Goal: Transaction & Acquisition: Book appointment/travel/reservation

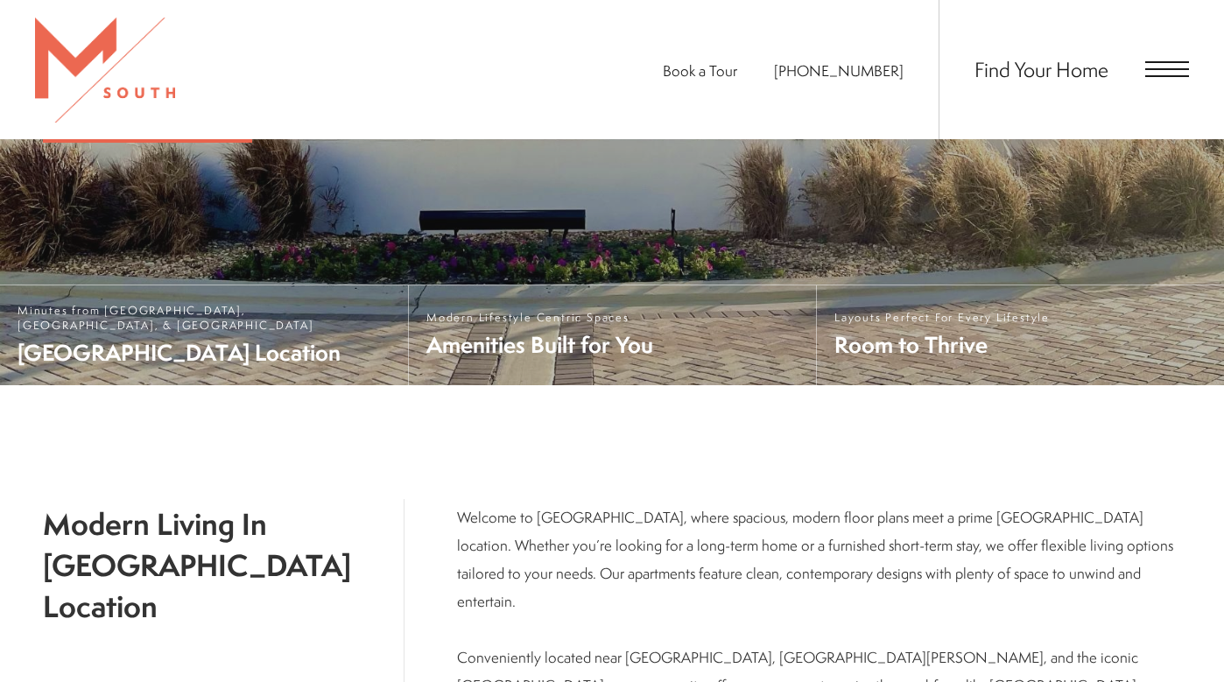
scroll to position [548, 0]
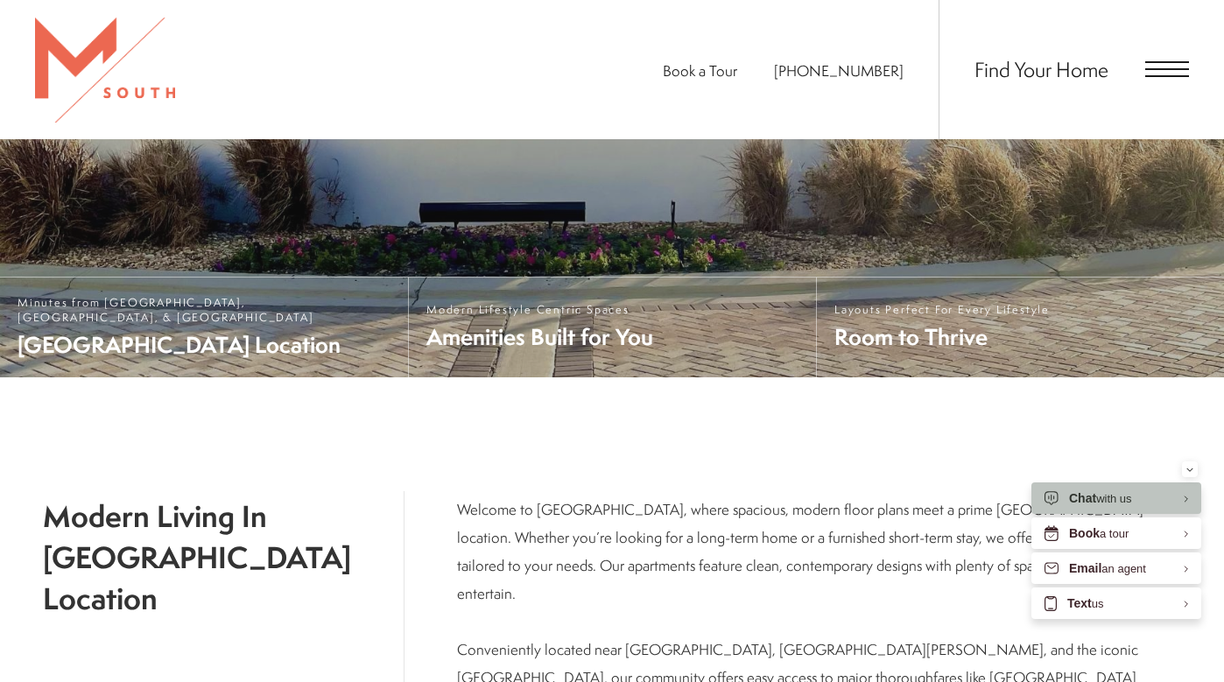
click at [1098, 70] on span "Find Your Home" at bounding box center [1042, 69] width 134 height 28
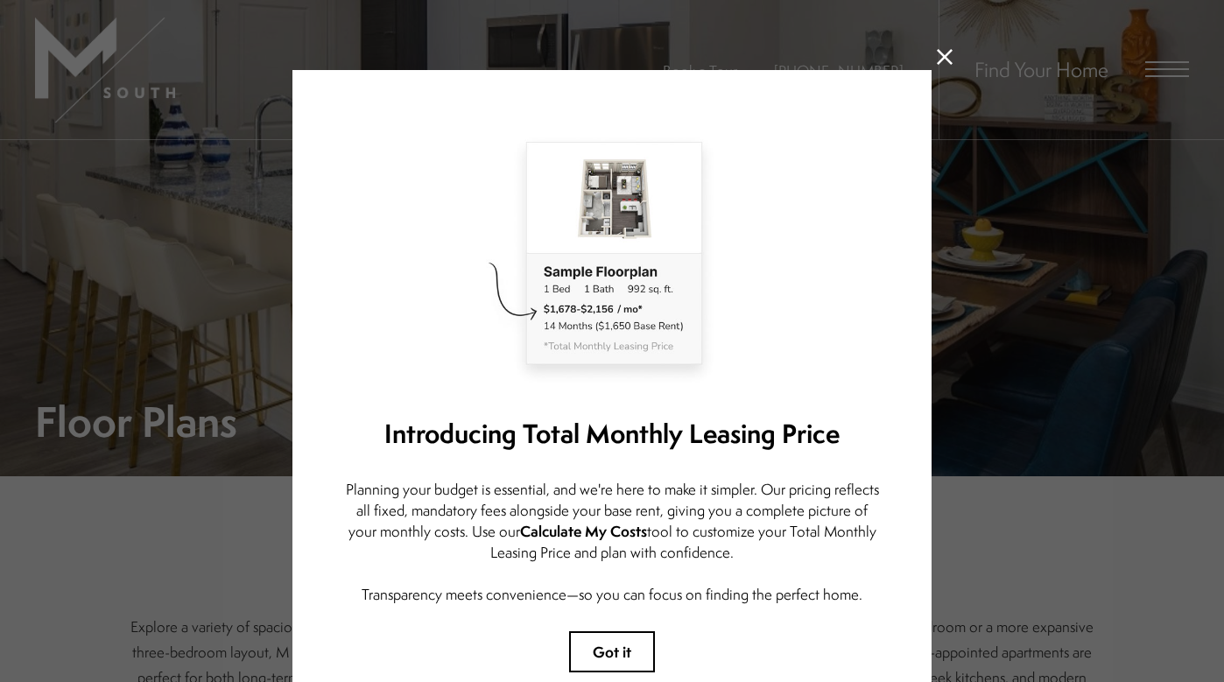
scroll to position [126, 0]
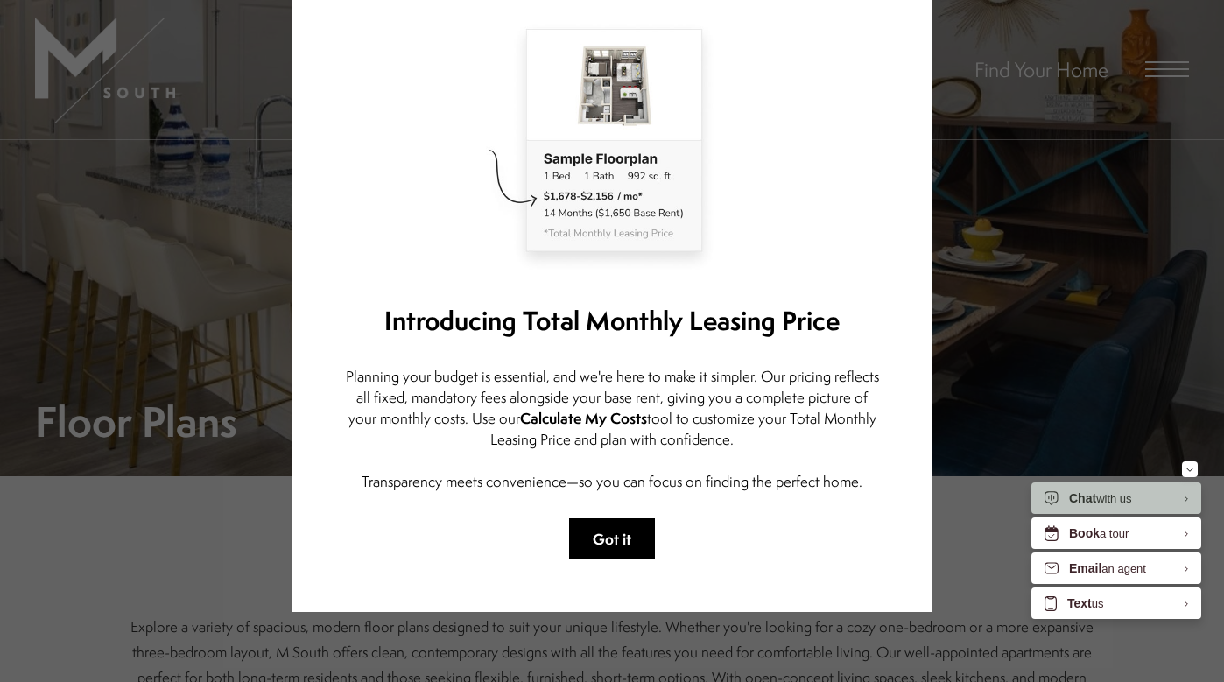
click at [623, 518] on button "Got it" at bounding box center [612, 538] width 86 height 41
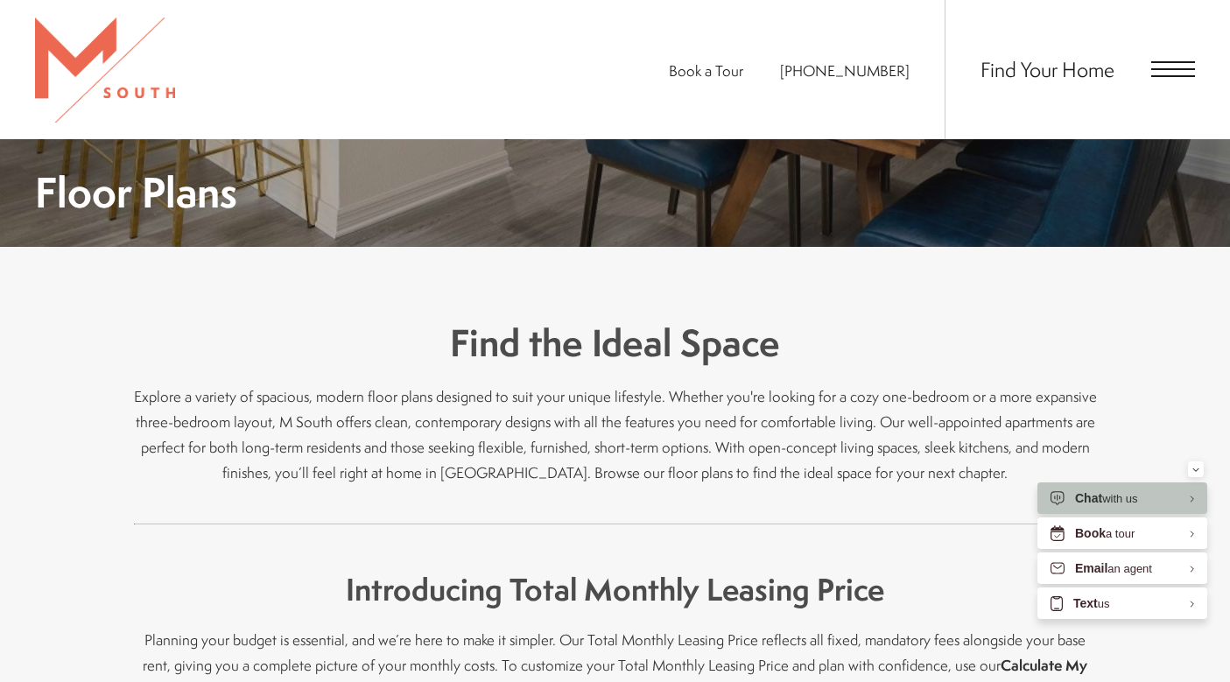
scroll to position [0, 0]
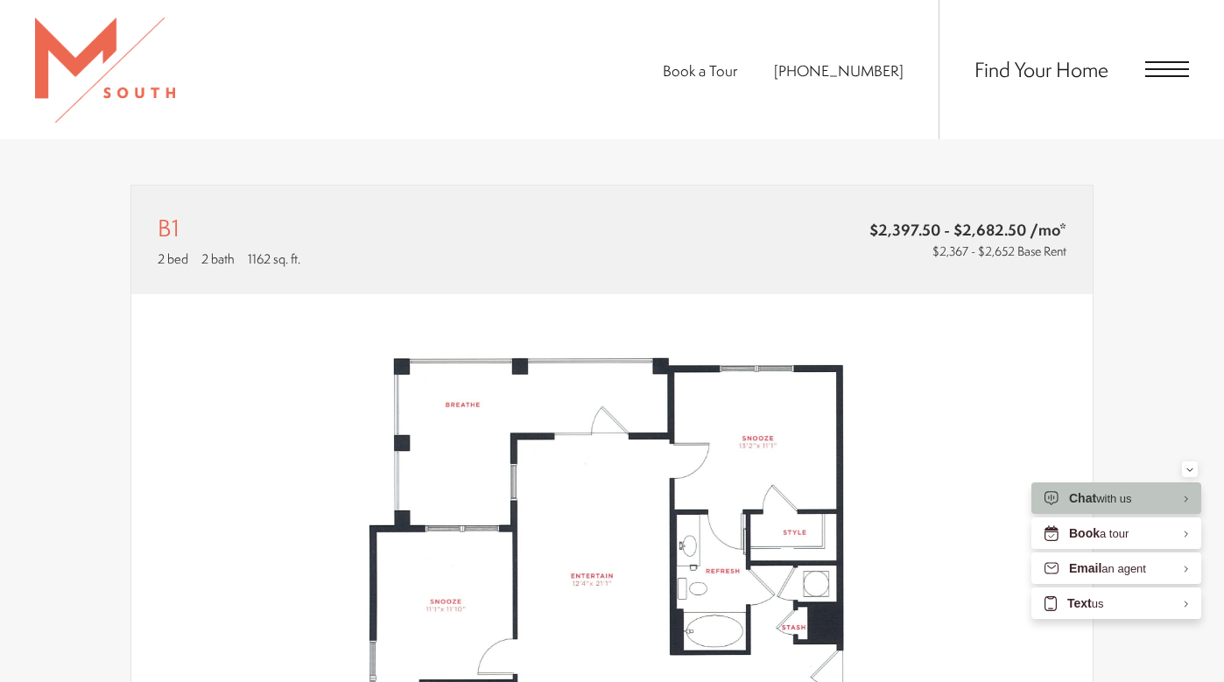
scroll to position [342, 0]
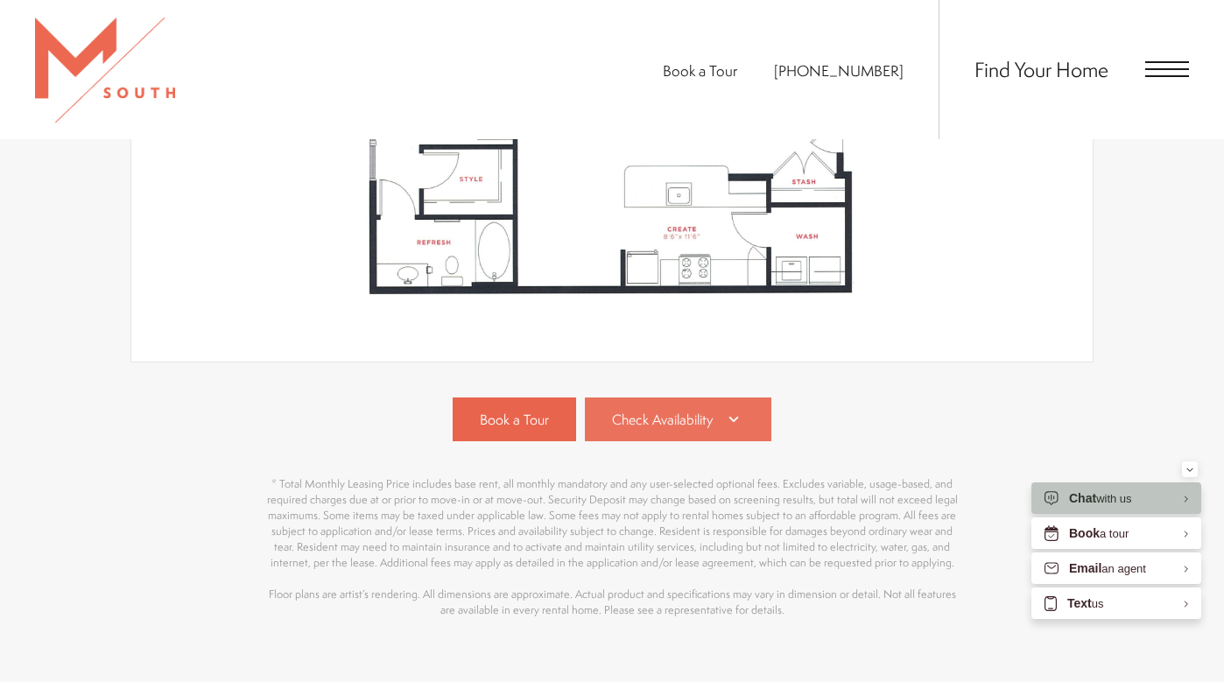
click at [704, 398] on link "Check Availability" at bounding box center [678, 420] width 187 height 44
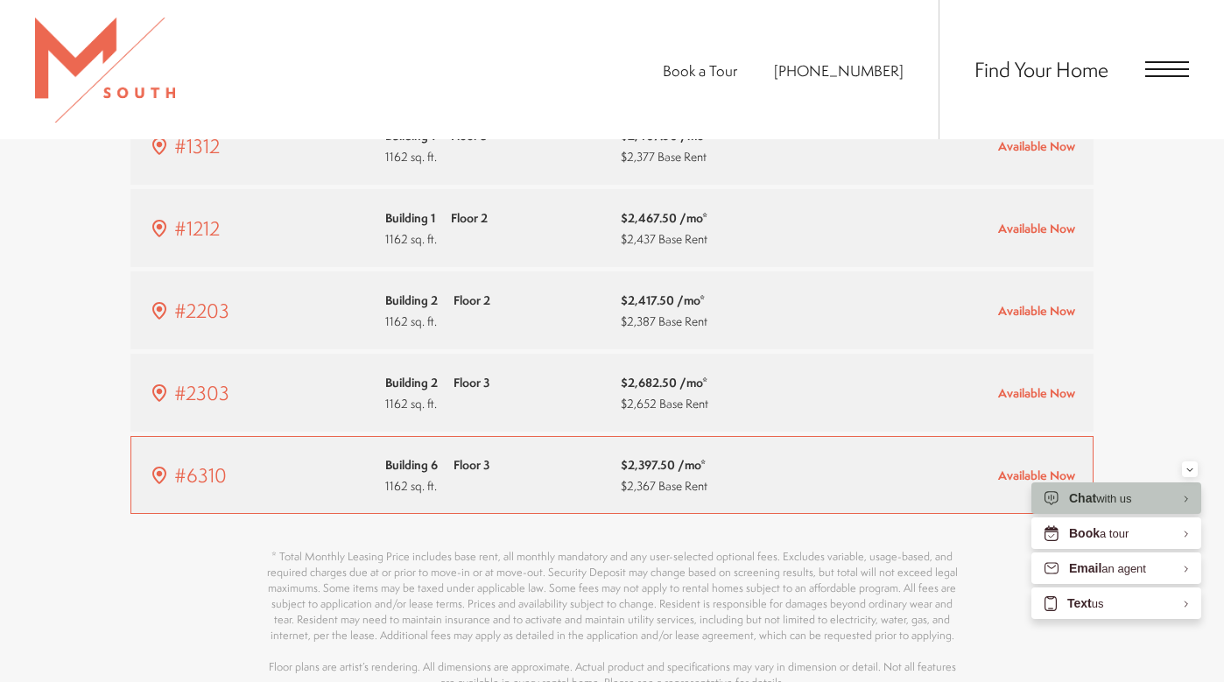
scroll to position [1283, 0]
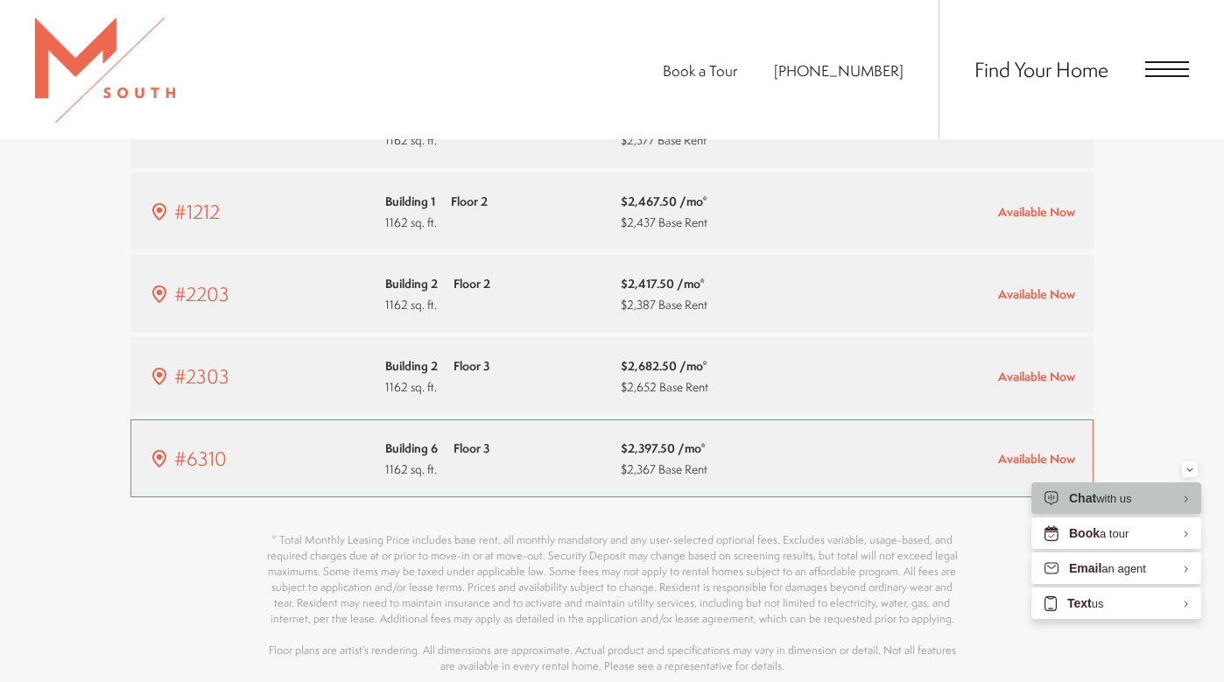
click at [671, 459] on span "$2,367 Base Rent" at bounding box center [664, 469] width 87 height 21
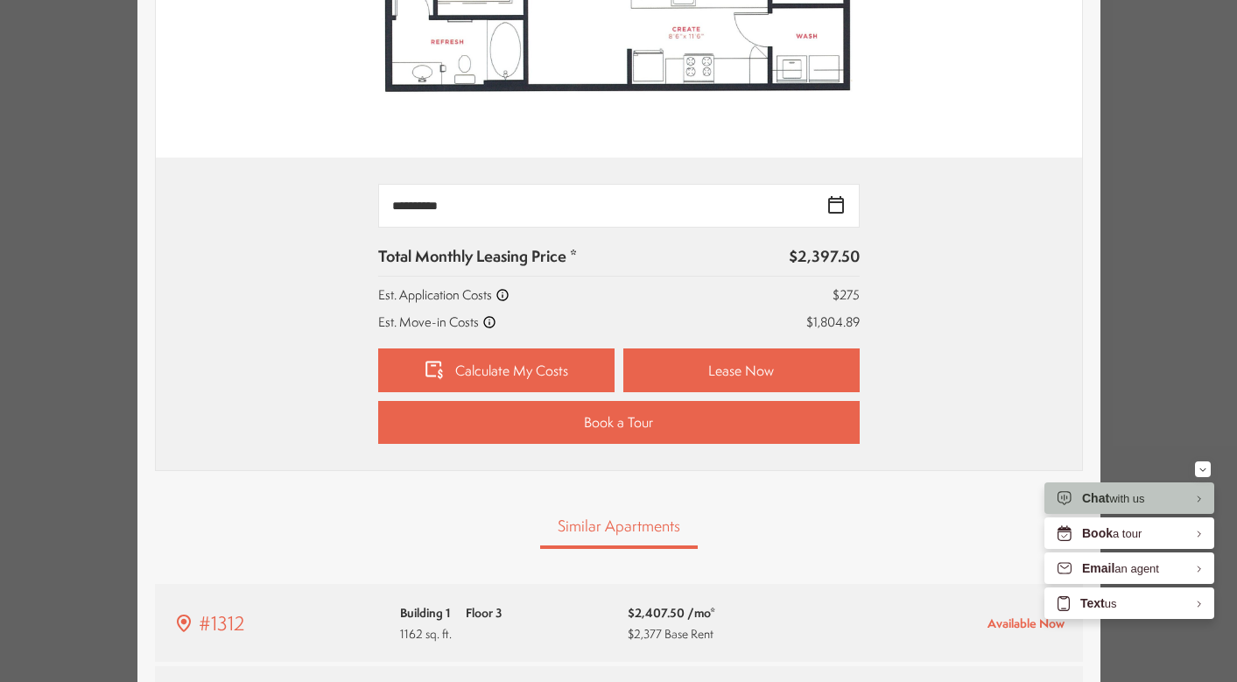
scroll to position [657, 0]
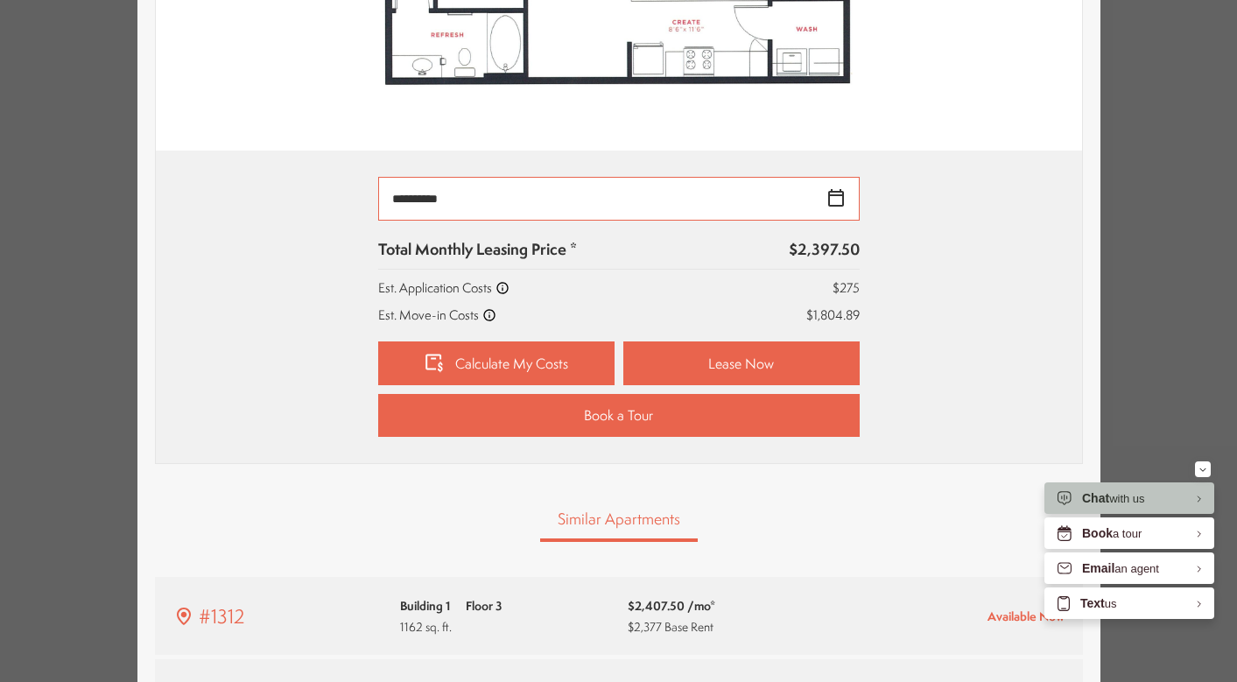
click at [831, 195] on input "**********" at bounding box center [619, 199] width 482 height 44
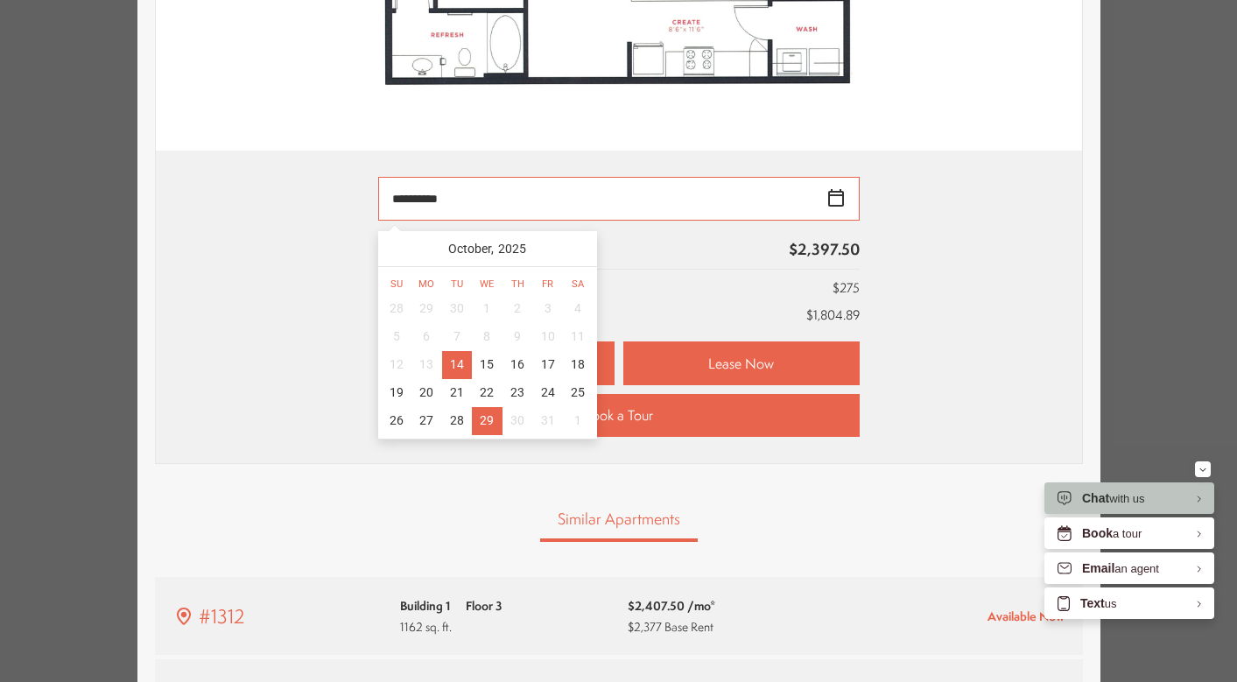
click at [472, 425] on div "29" at bounding box center [487, 421] width 31 height 28
click at [831, 195] on input "**********" at bounding box center [619, 199] width 482 height 44
click at [459, 370] on div "14" at bounding box center [457, 365] width 31 height 28
click at [835, 195] on input "**********" at bounding box center [619, 199] width 482 height 44
click at [479, 416] on div "29" at bounding box center [487, 421] width 31 height 28
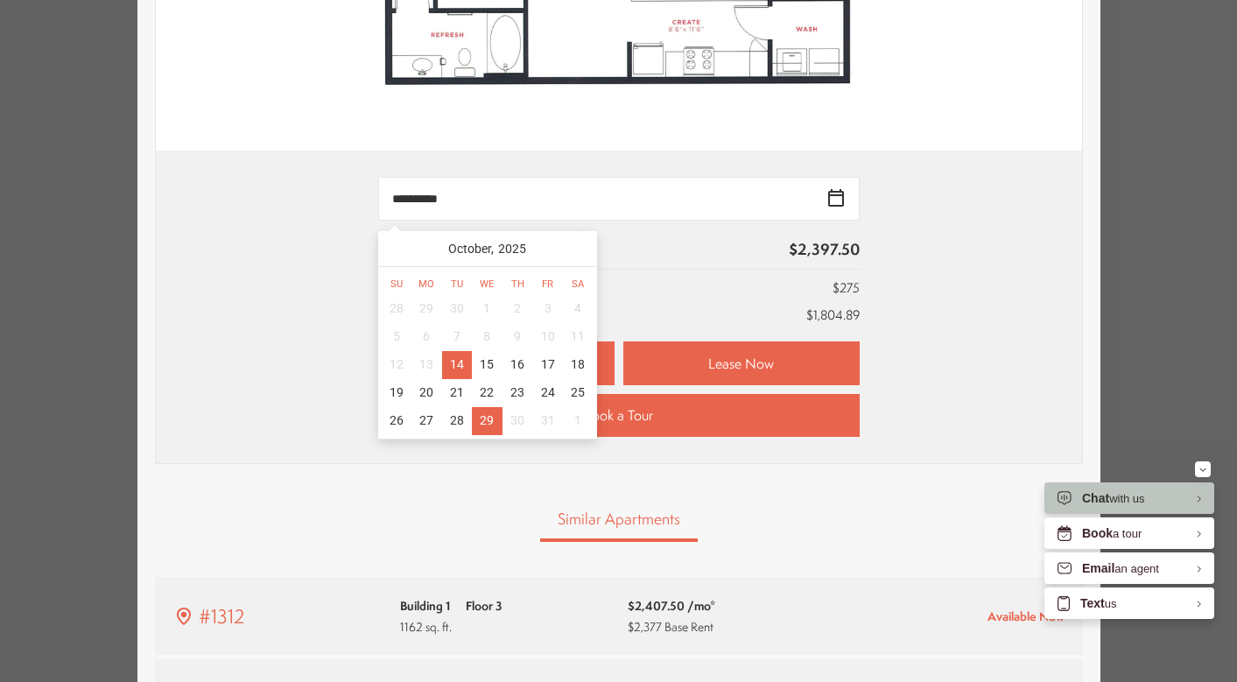
type input "**********"
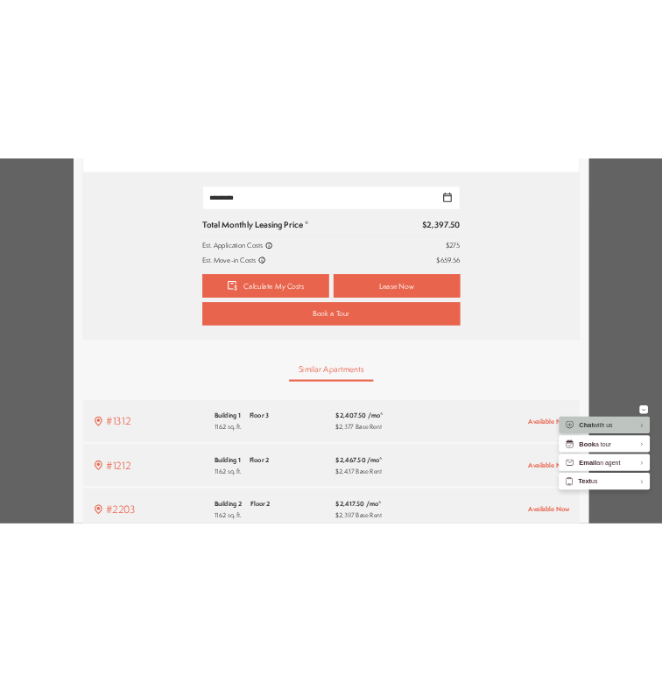
scroll to position [767, 0]
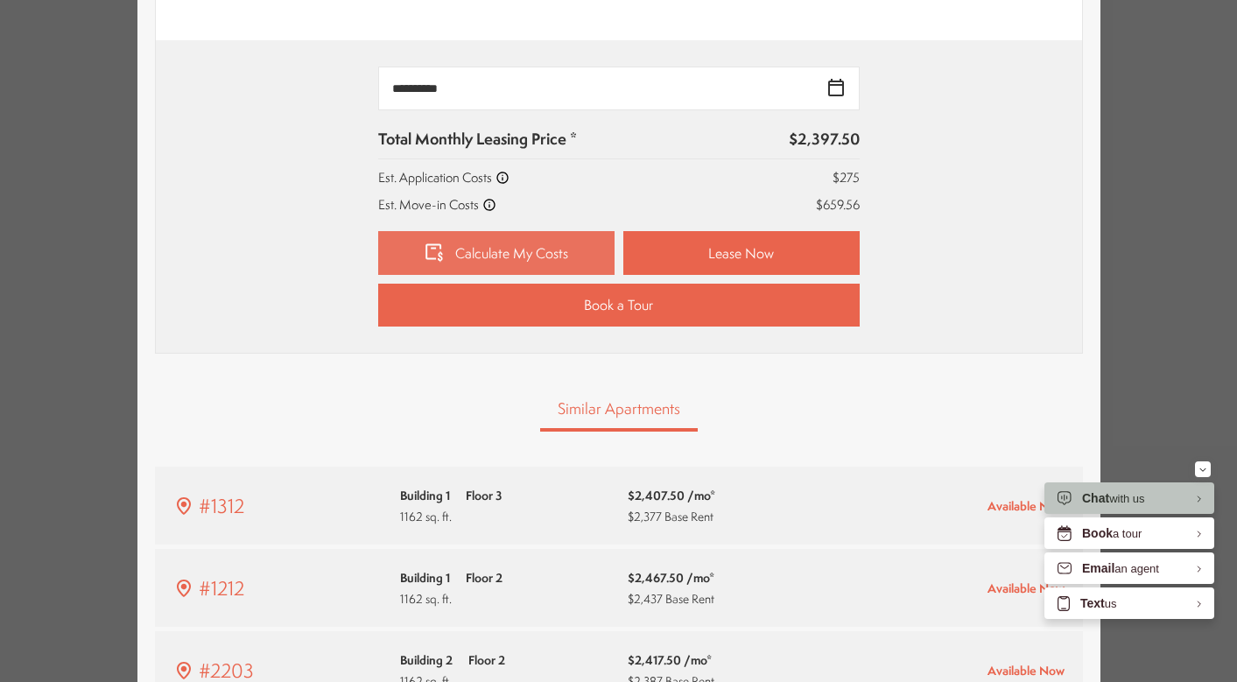
click at [574, 259] on link "Calculate My Costs" at bounding box center [496, 253] width 236 height 44
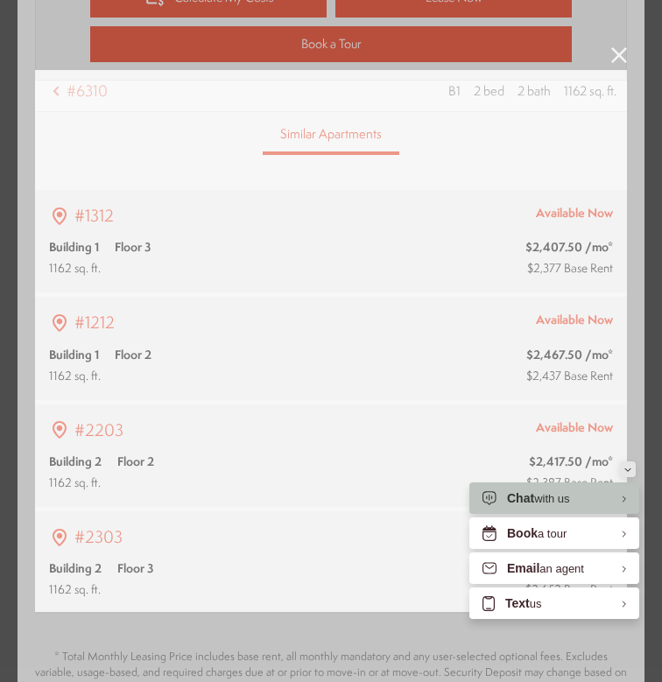
click at [629, 470] on icon "Minimize" at bounding box center [627, 470] width 7 height 4
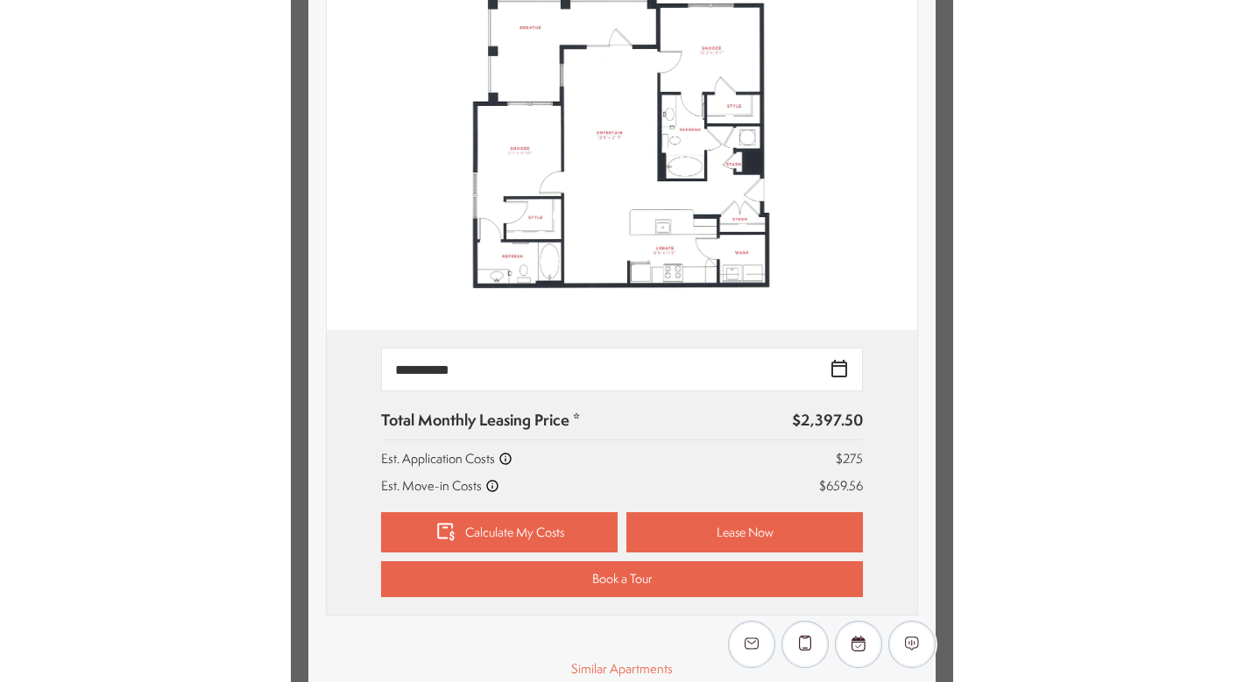
scroll to position [417, 0]
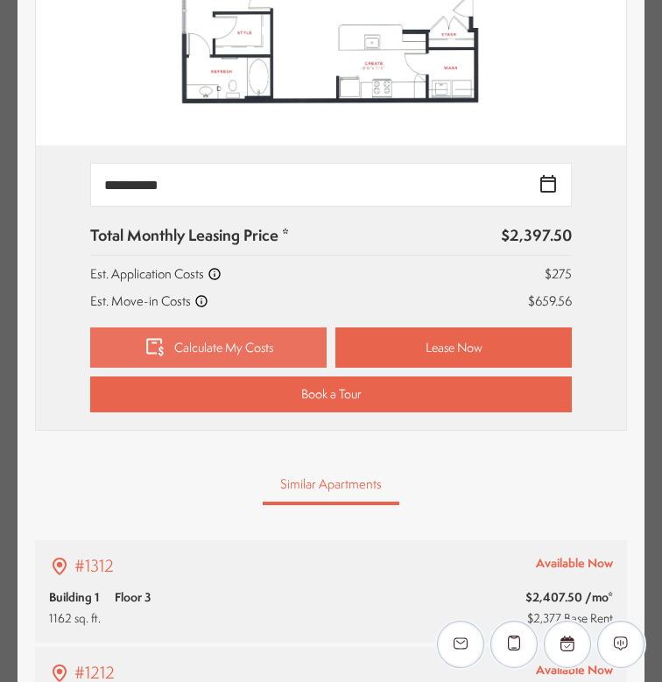
click at [245, 333] on link "Calculate My Costs" at bounding box center [208, 347] width 236 height 39
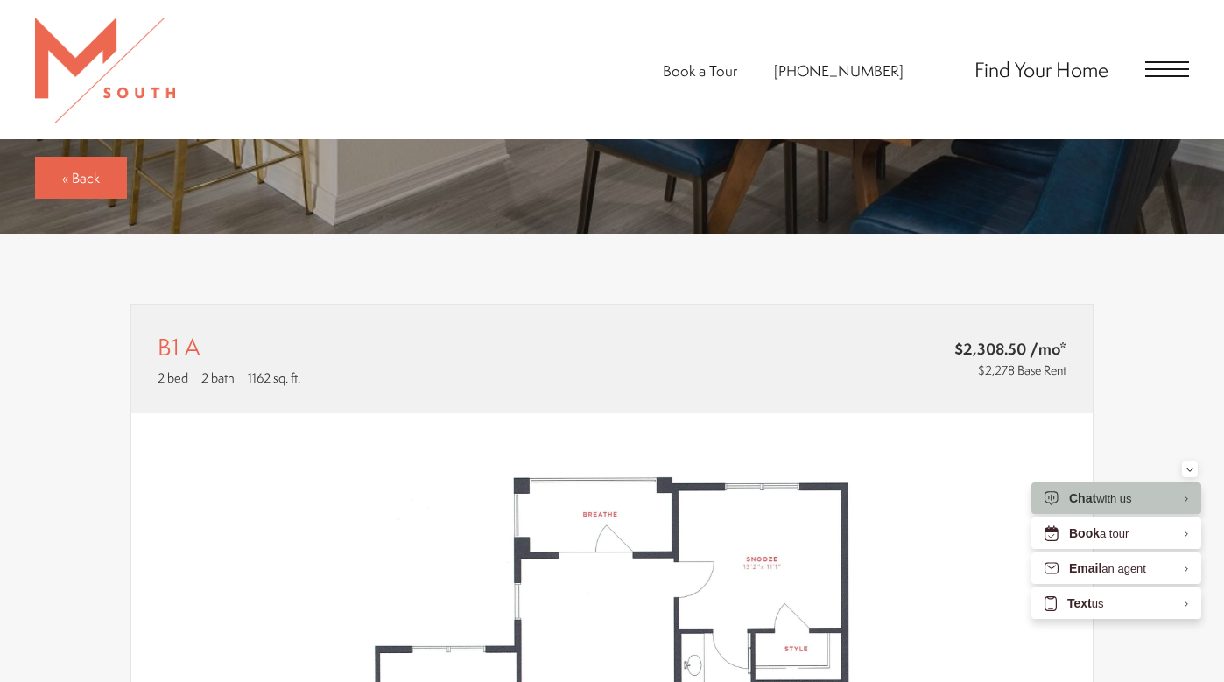
scroll to position [206, 0]
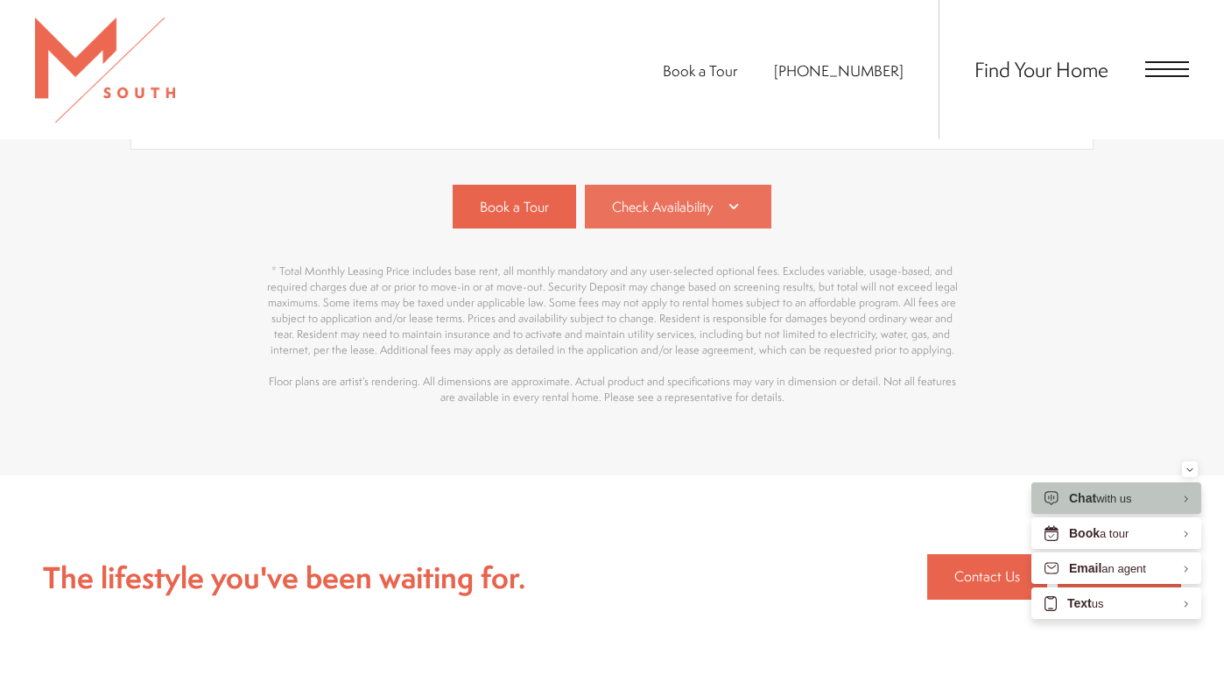
click at [716, 207] on link "Check Availability" at bounding box center [678, 207] width 187 height 44
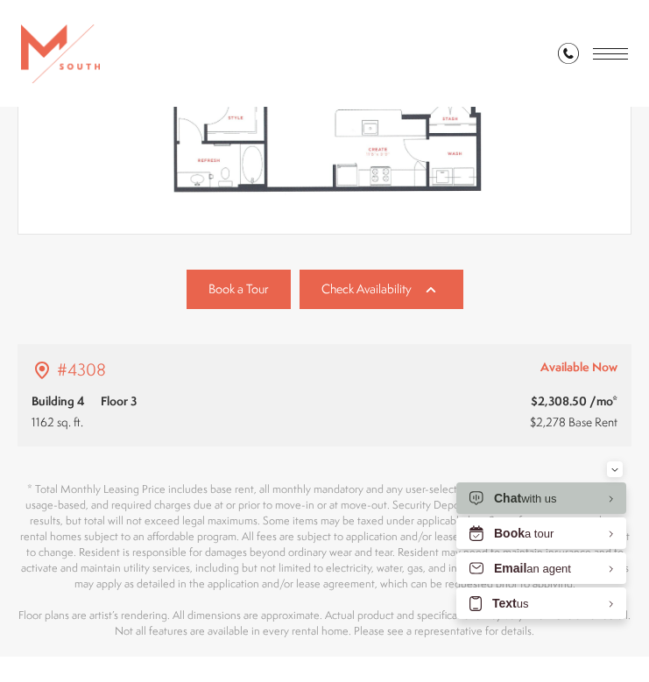
scroll to position [1186, 0]
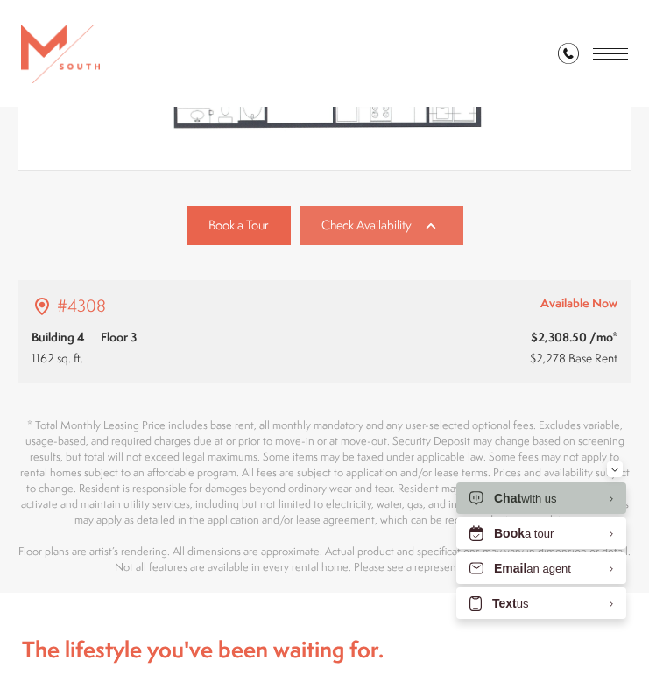
click at [447, 227] on link "Check Availability" at bounding box center [382, 225] width 164 height 39
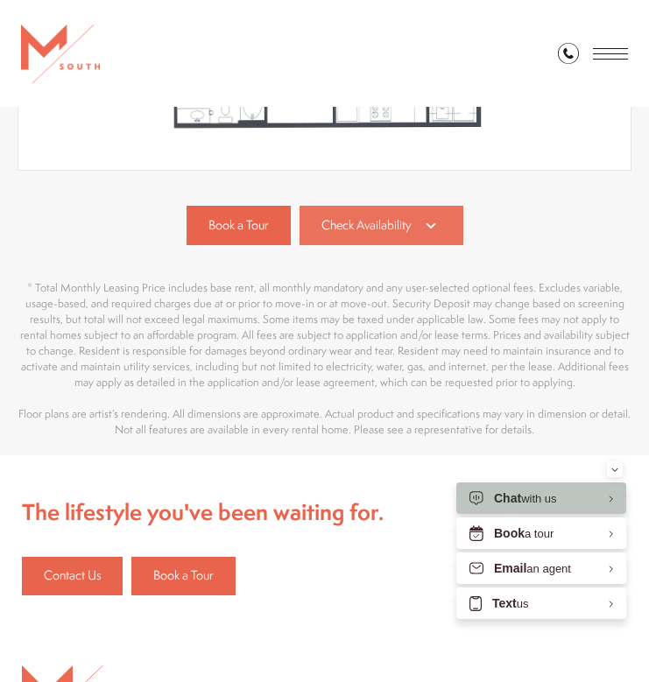
click at [447, 227] on link "Check Availability" at bounding box center [382, 225] width 164 height 39
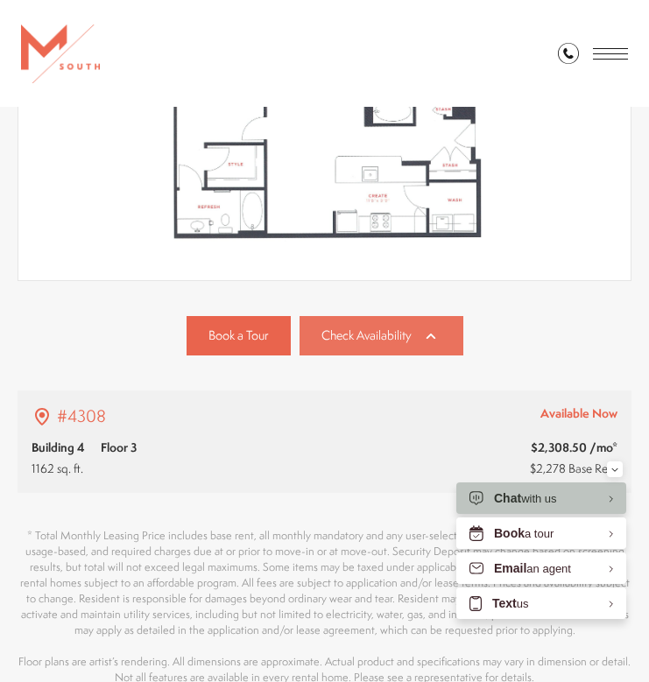
scroll to position [1068, 0]
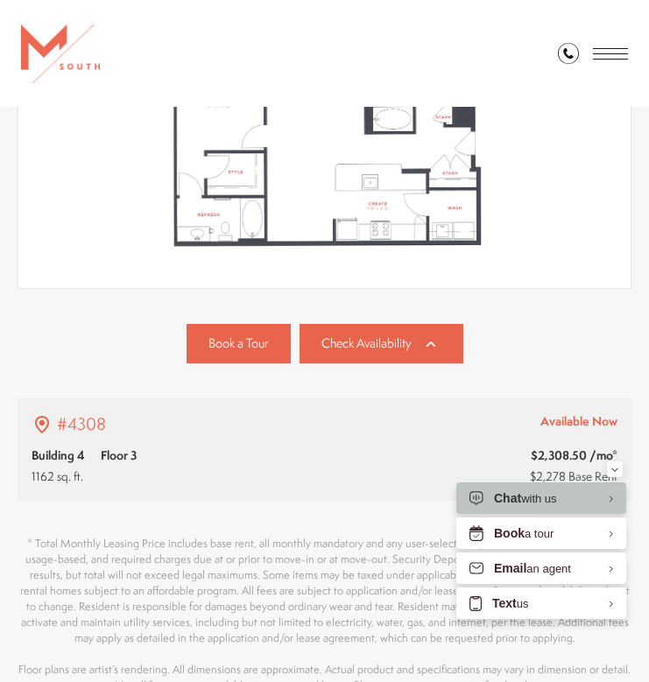
click at [372, 321] on div "B1 A 2 bed 2 bath 1162 sq. ft. $2,308.50 /mo* $2,278 Base Rent 2D 3D" at bounding box center [325, 258] width 614 height 871
click at [372, 344] on span "Check Availability" at bounding box center [366, 344] width 90 height 18
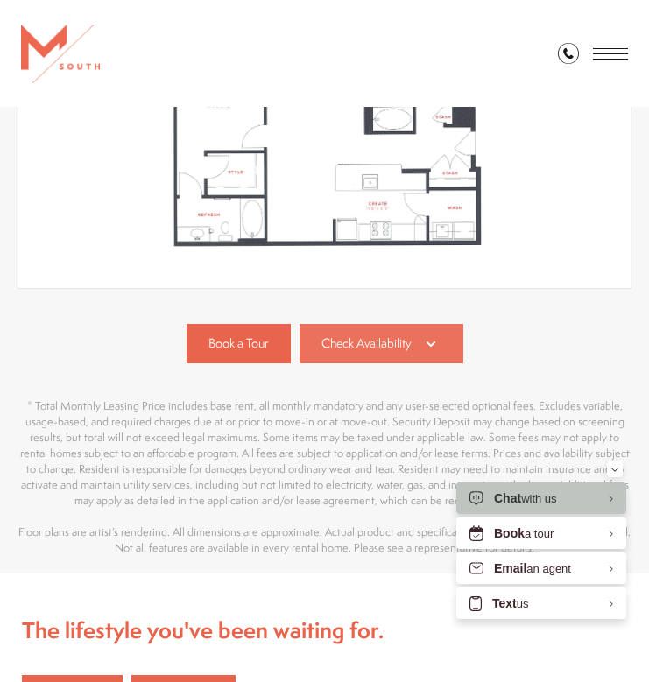
click at [372, 344] on span "Check Availability" at bounding box center [366, 344] width 90 height 18
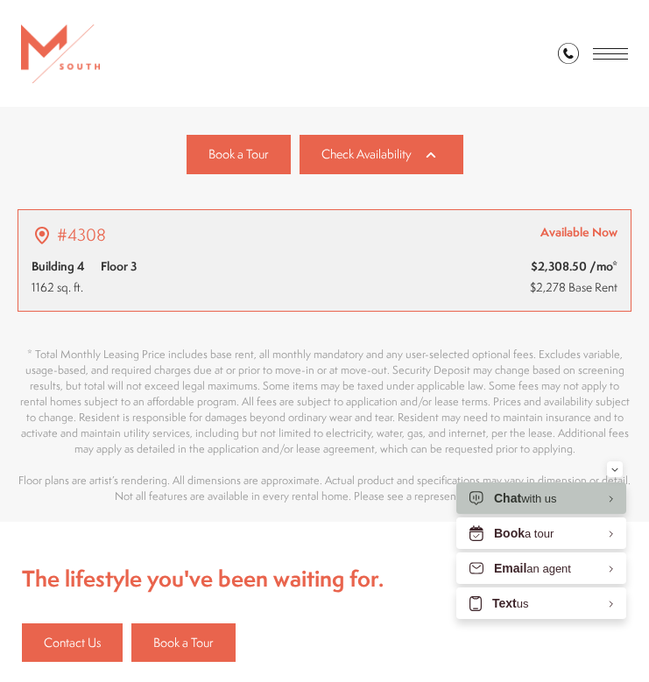
scroll to position [1329, 0]
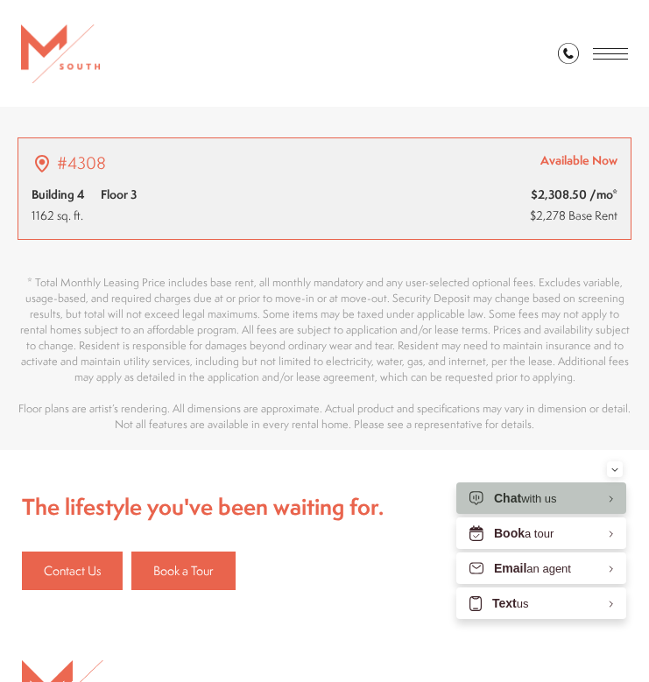
click at [346, 202] on div "$2,308.50 /mo* $2,278 Base Rent" at bounding box center [472, 205] width 291 height 42
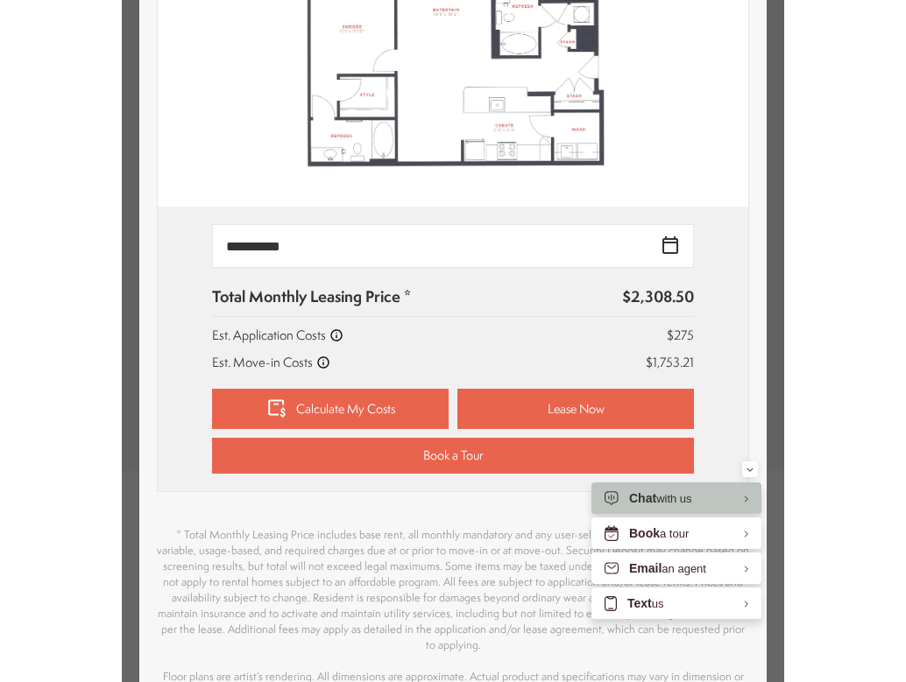
scroll to position [402, 0]
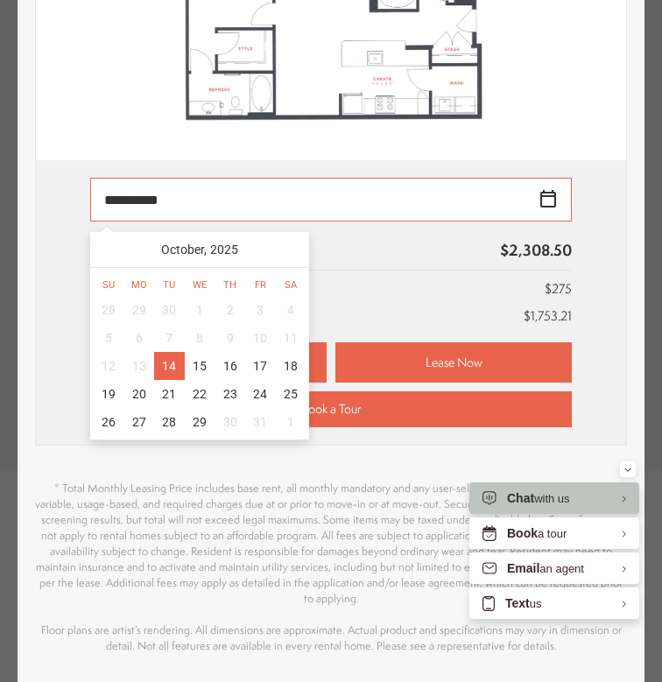
click at [528, 194] on input "**********" at bounding box center [331, 200] width 482 height 44
click at [546, 194] on input "**********" at bounding box center [331, 200] width 482 height 44
click at [192, 408] on div "29" at bounding box center [200, 422] width 31 height 28
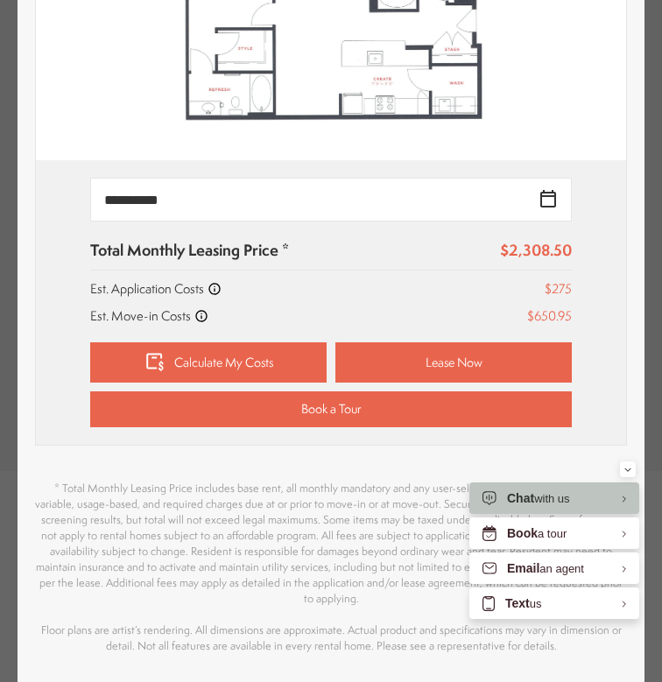
type input "**********"
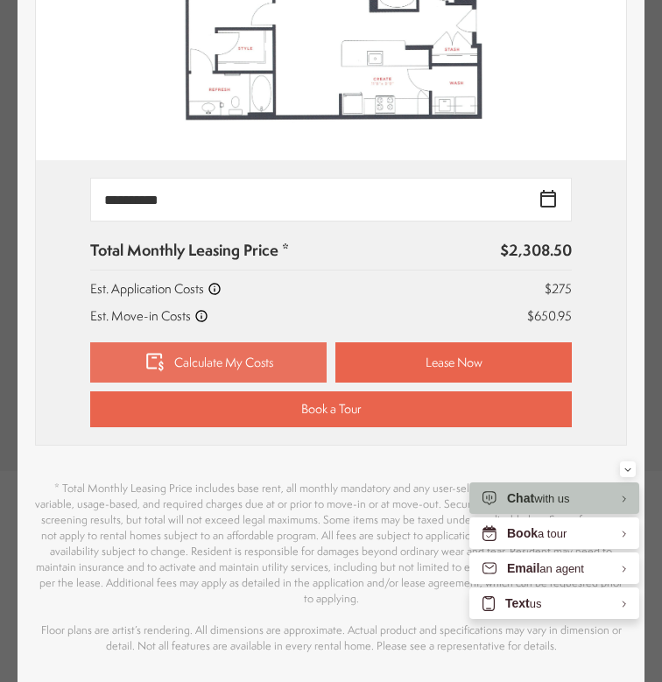
click at [271, 356] on link "Calculate My Costs" at bounding box center [208, 361] width 236 height 39
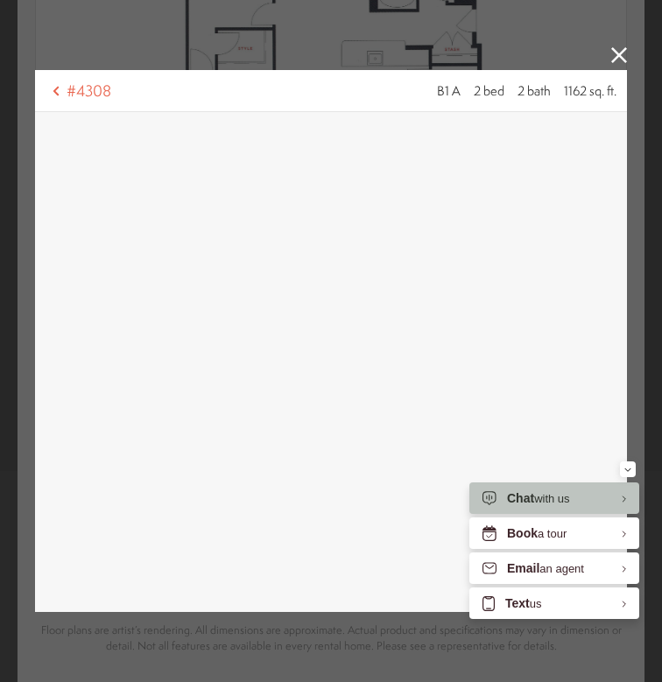
click at [614, 52] on icon at bounding box center [619, 55] width 16 height 16
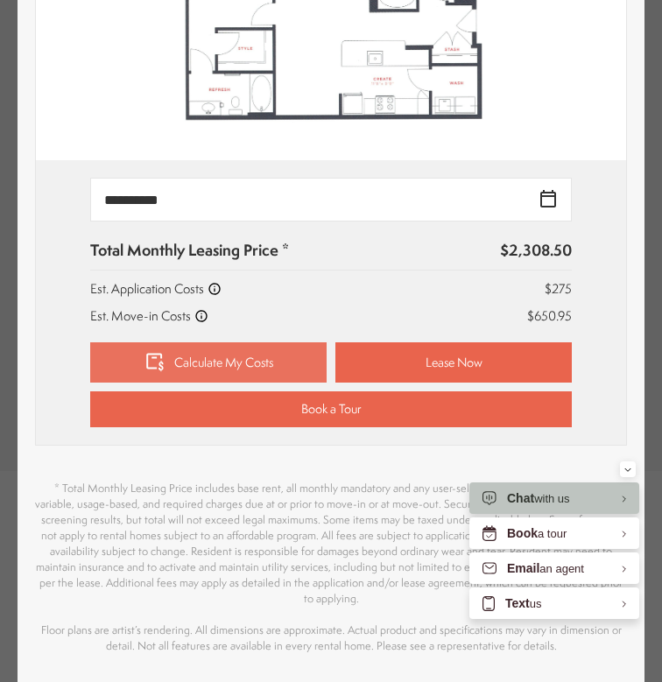
click at [233, 347] on link "Calculate My Costs" at bounding box center [208, 361] width 236 height 39
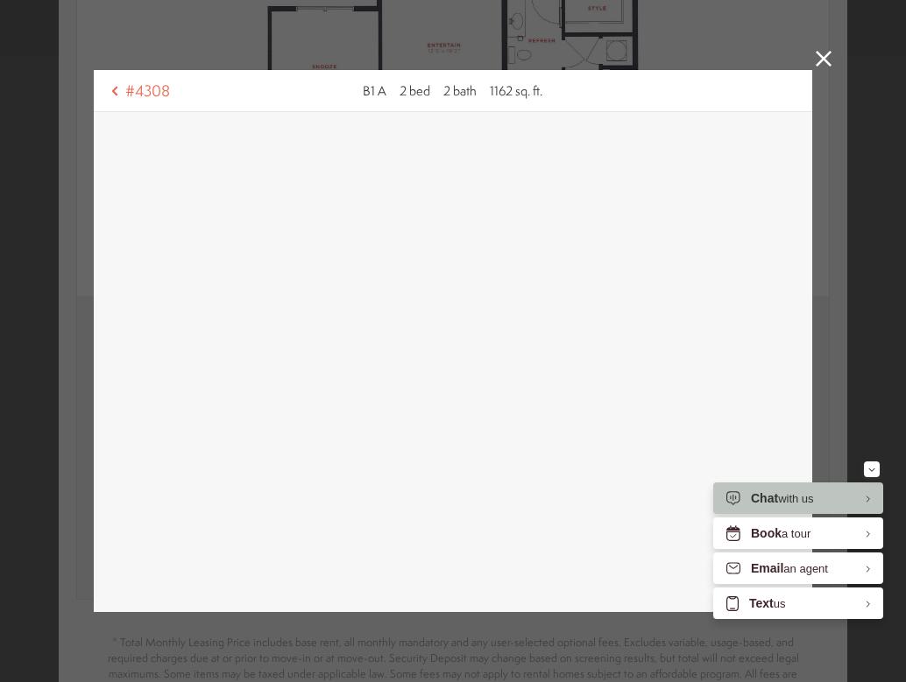
click at [815, 55] on icon at bounding box center [823, 59] width 16 height 16
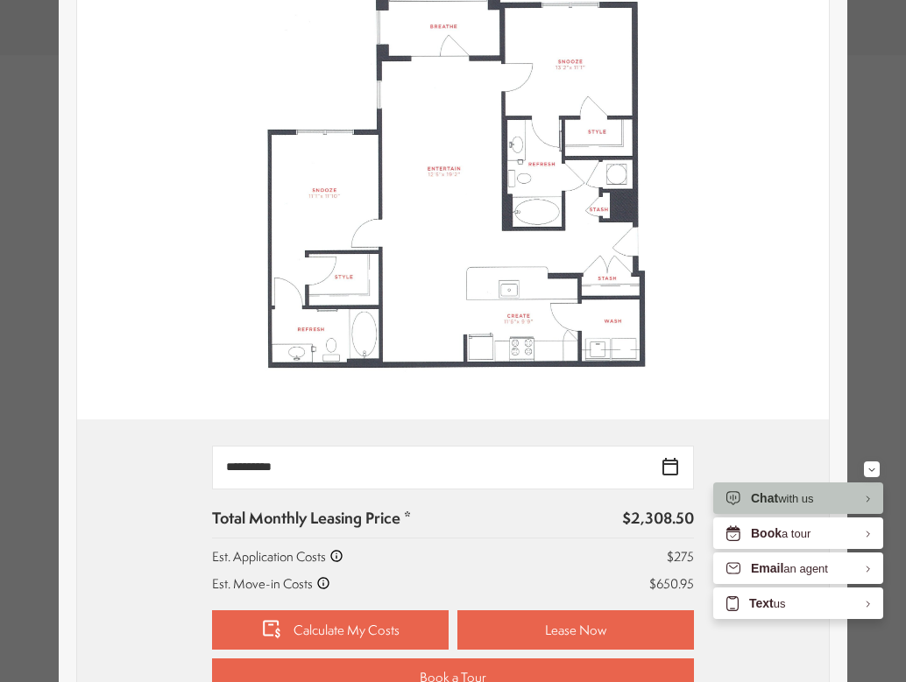
scroll to position [205, 0]
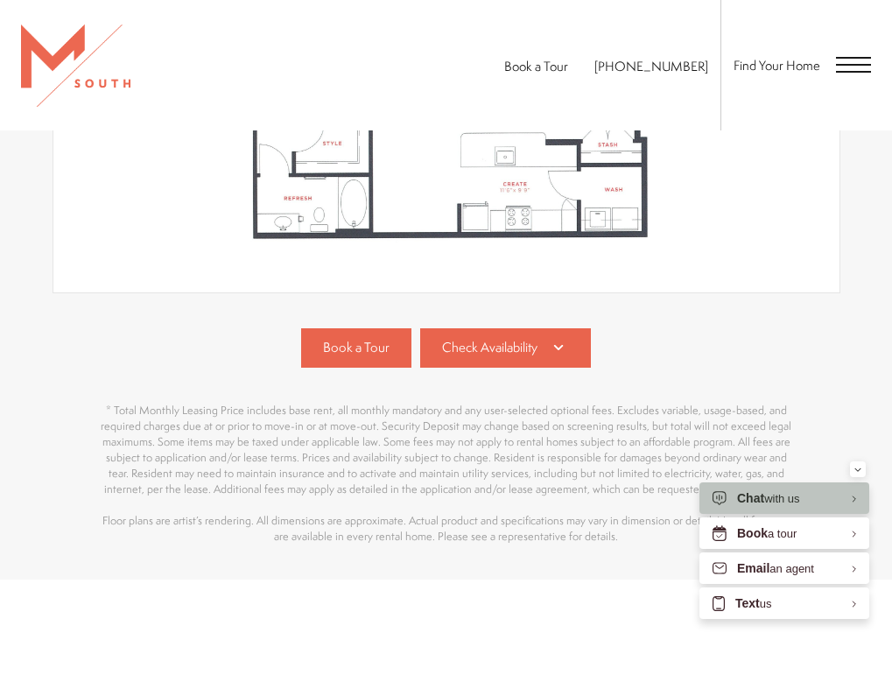
scroll to position [833, 0]
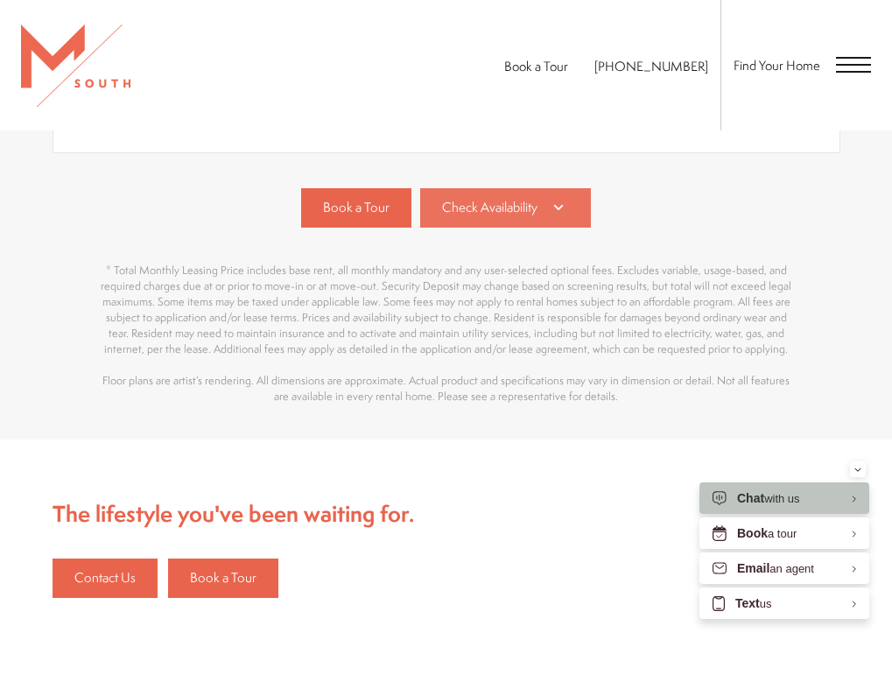
click at [513, 218] on link "Check Availability" at bounding box center [506, 207] width 172 height 39
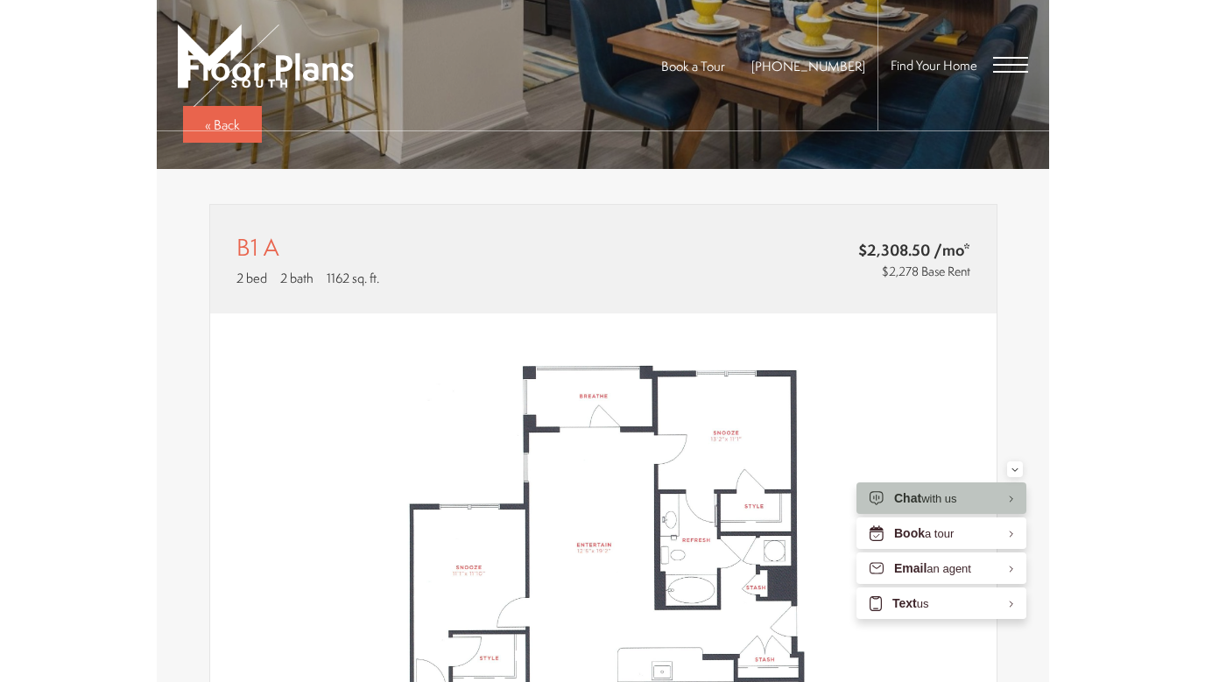
scroll to position [0, 0]
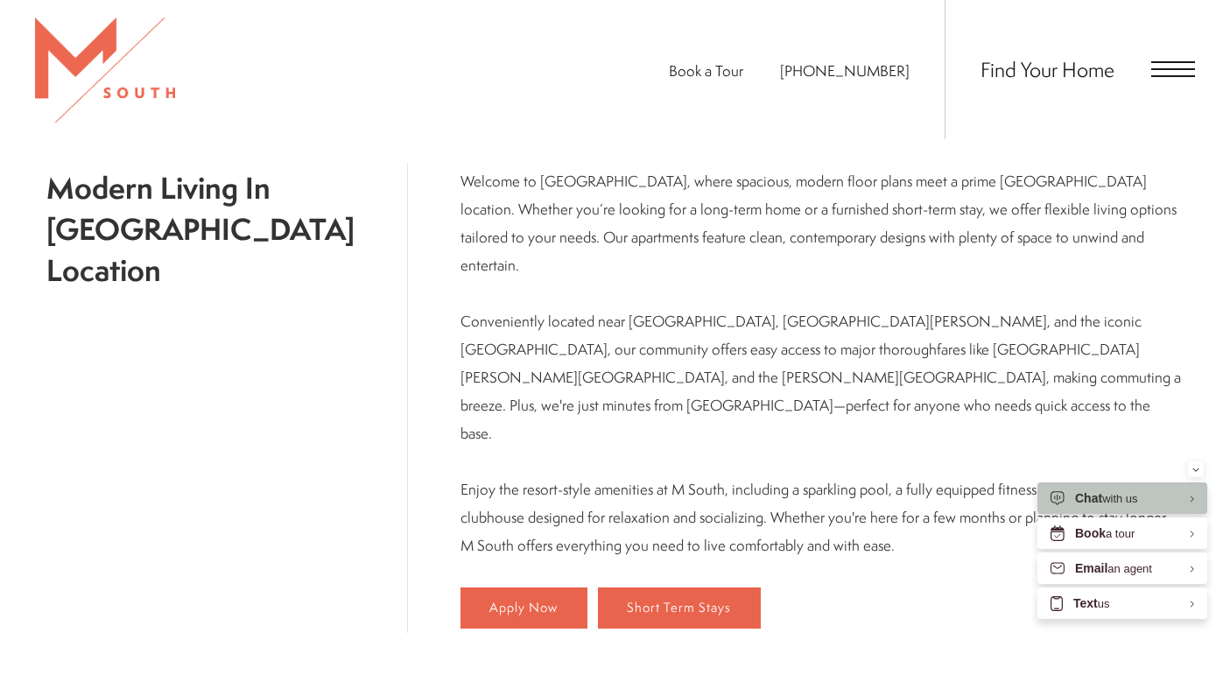
scroll to position [790, 0]
